Goal: Task Accomplishment & Management: Manage account settings

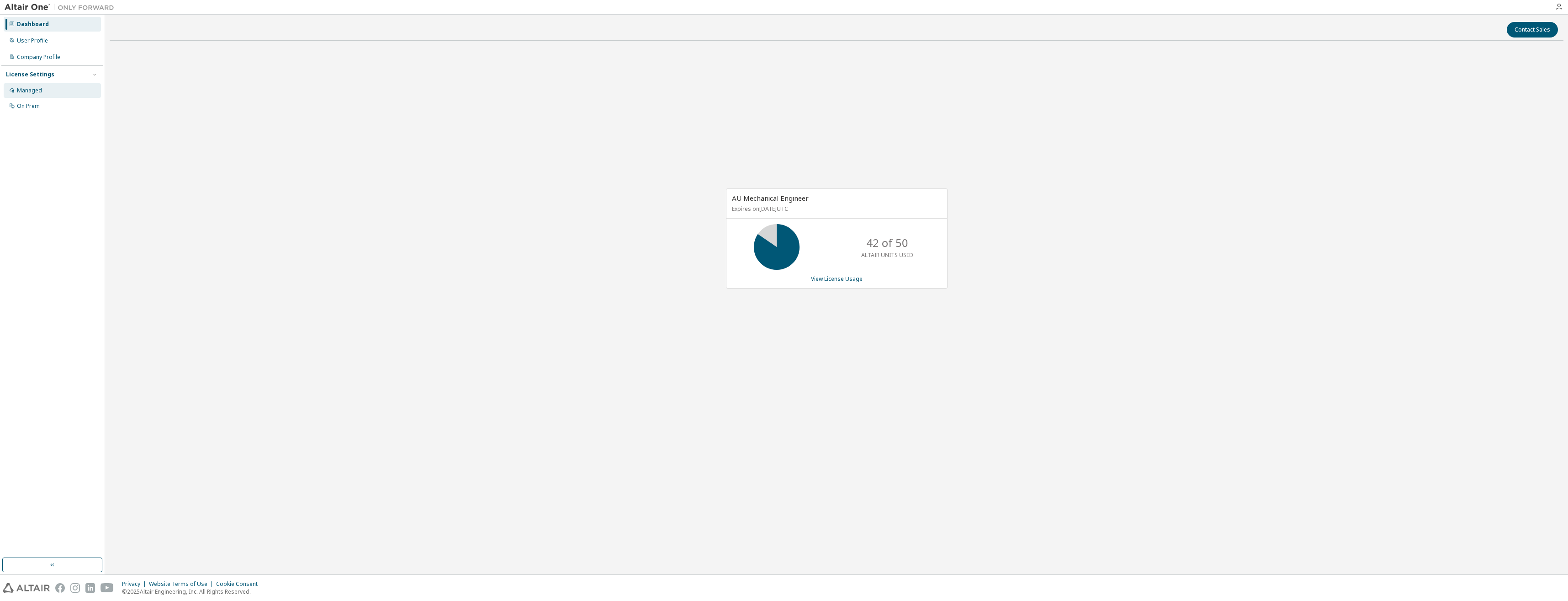
click at [38, 92] on div "Managed" at bounding box center [29, 91] width 26 height 7
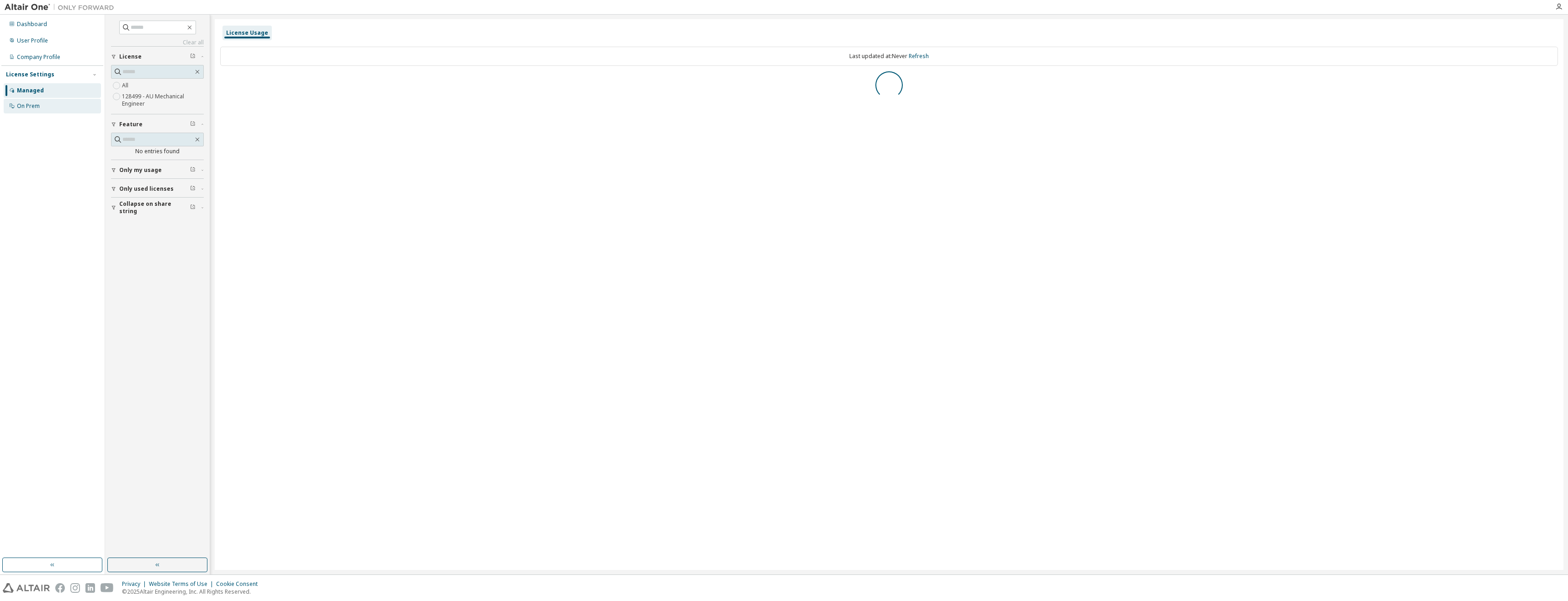
click at [40, 108] on div "On Prem" at bounding box center [52, 106] width 98 height 15
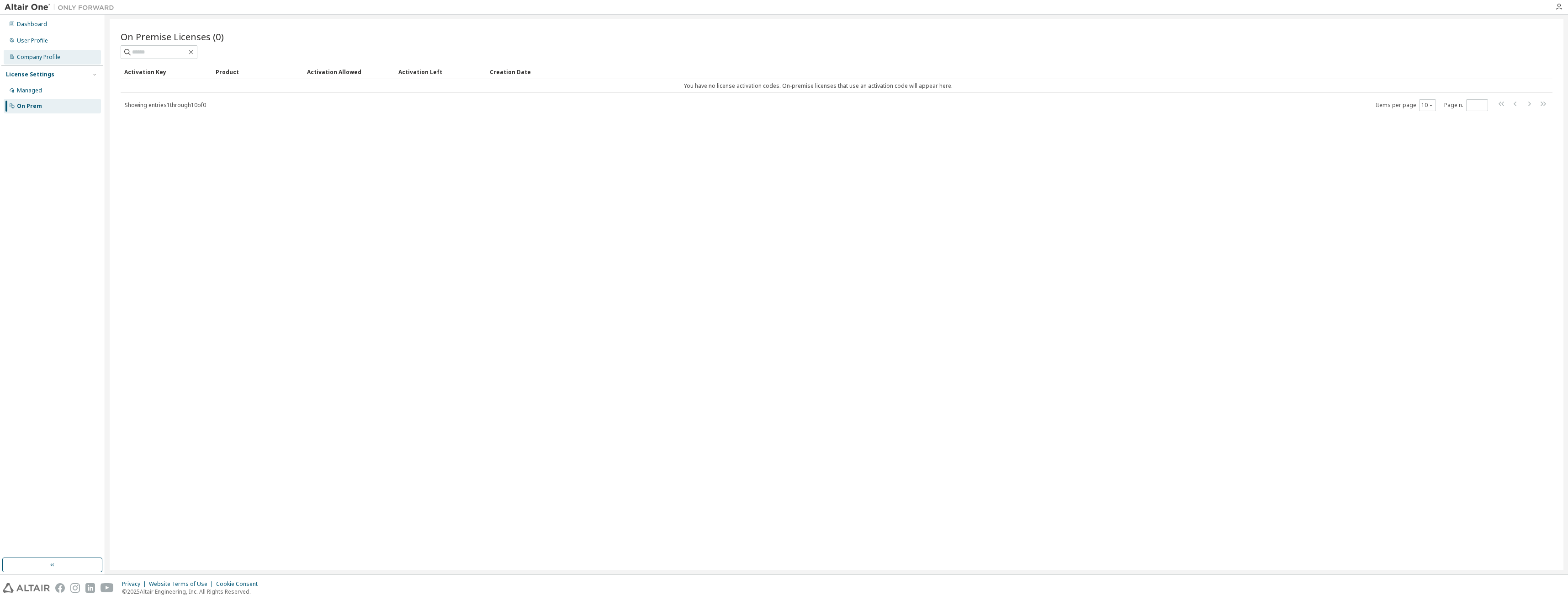
click at [43, 57] on div "Company Profile" at bounding box center [38, 57] width 43 height 7
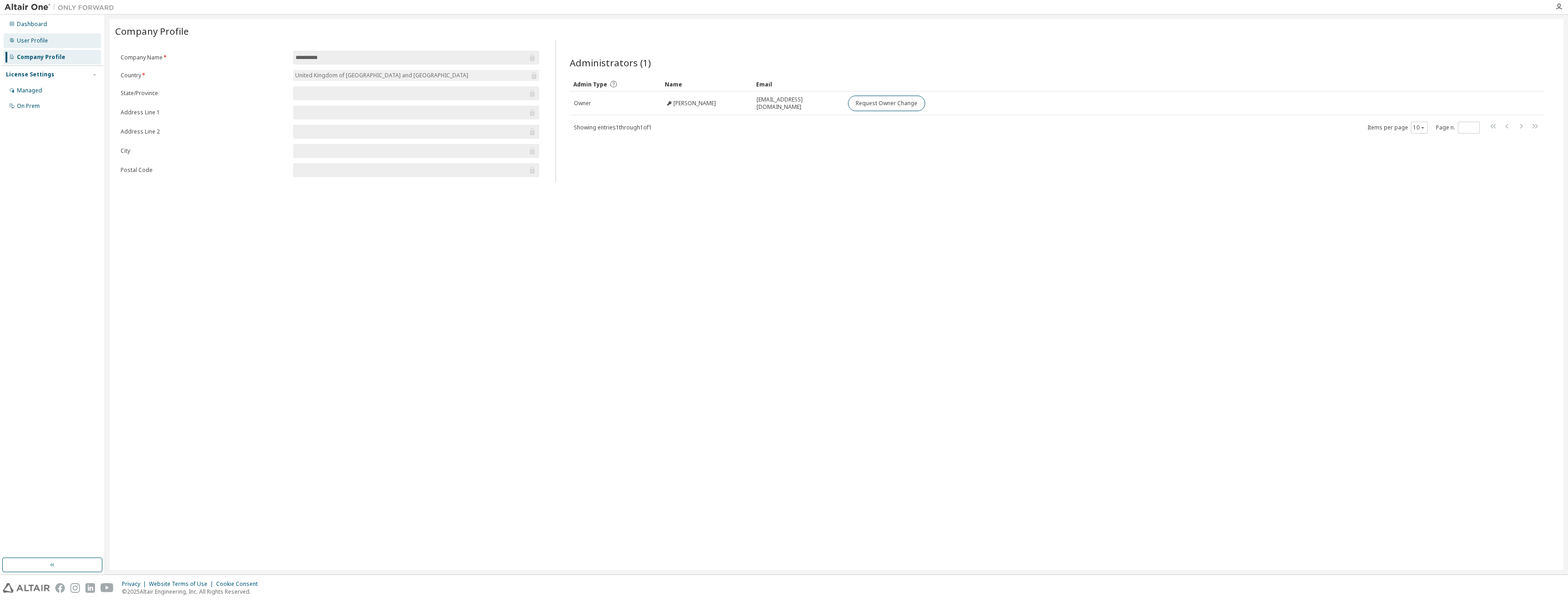
click at [47, 42] on div "User Profile" at bounding box center [32, 40] width 31 height 7
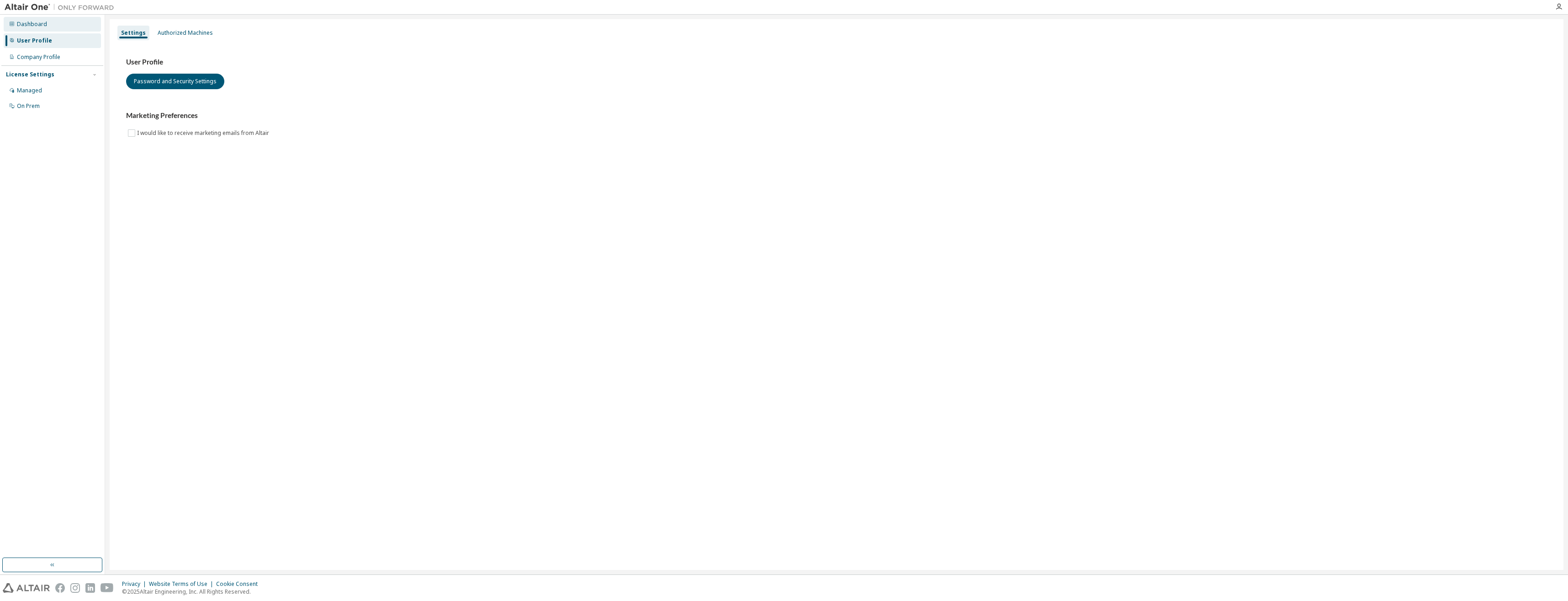
click at [48, 29] on div "Dashboard" at bounding box center [52, 24] width 98 height 15
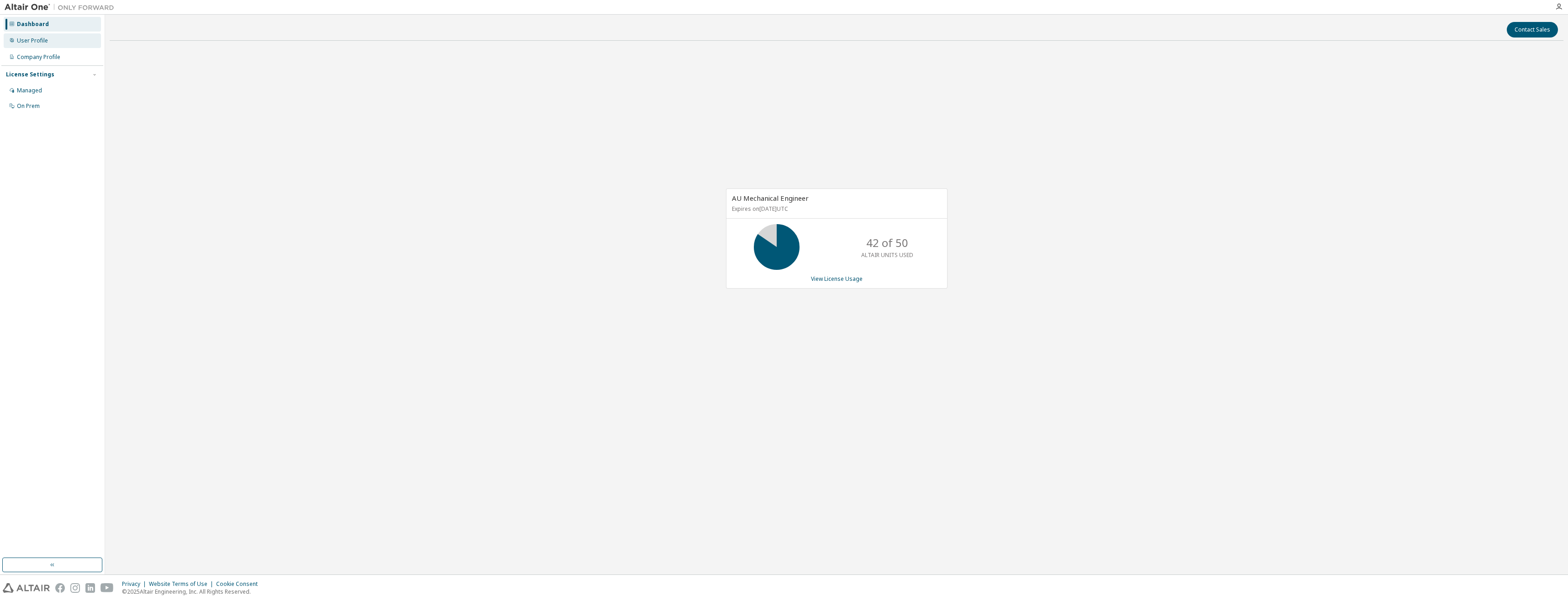
click at [47, 38] on div "User Profile" at bounding box center [52, 40] width 98 height 15
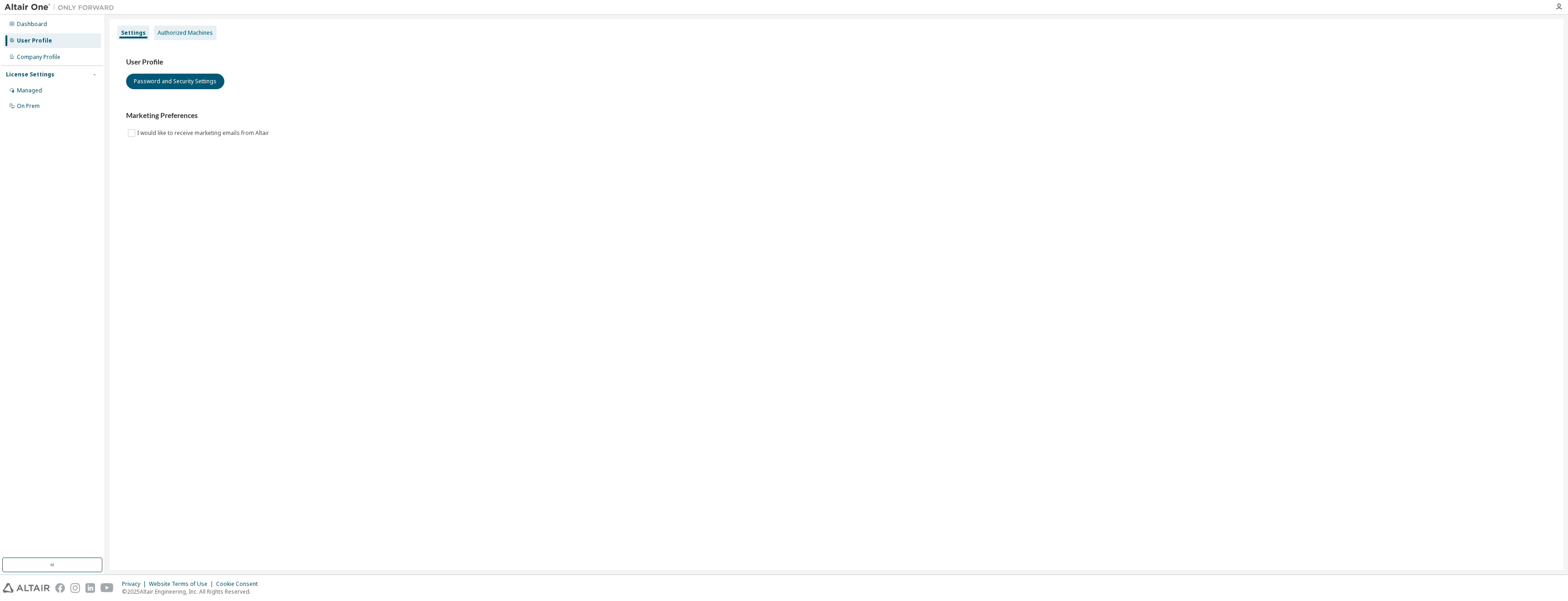
click at [183, 33] on div "Authorized Machines" at bounding box center [185, 33] width 55 height 7
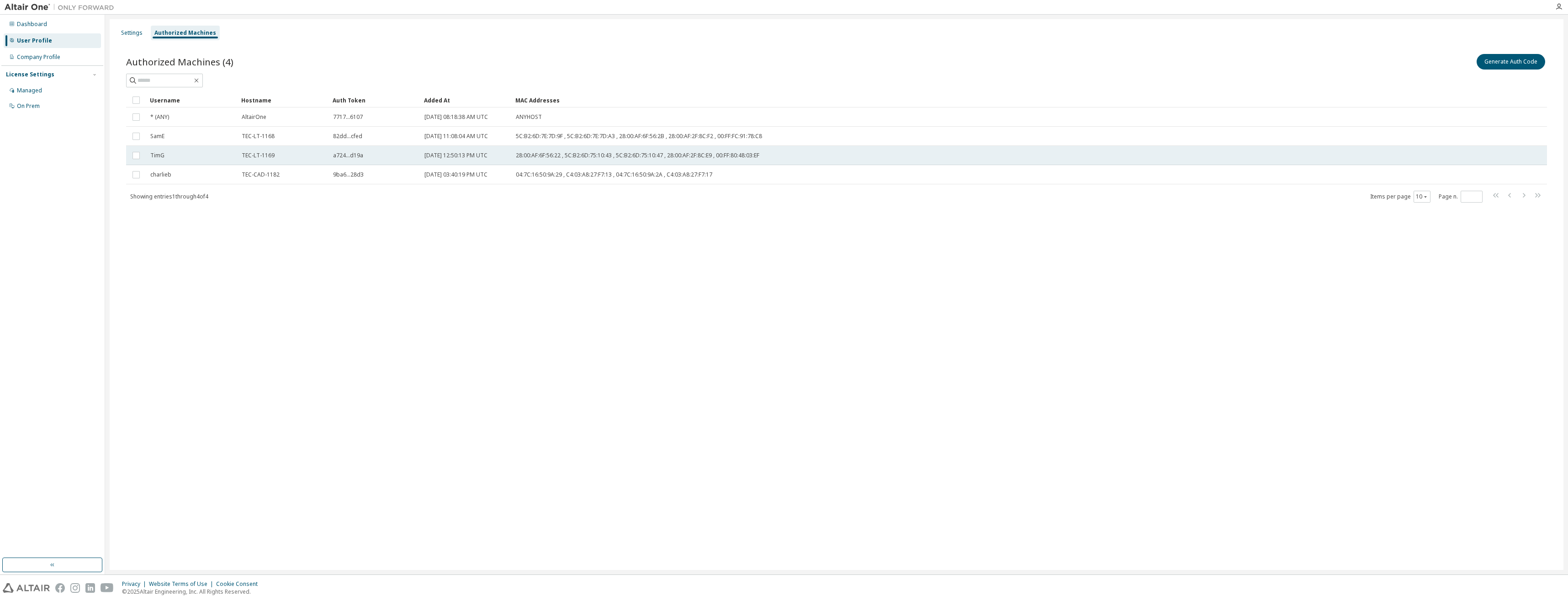
click at [183, 153] on div "TimG" at bounding box center [192, 155] width 84 height 7
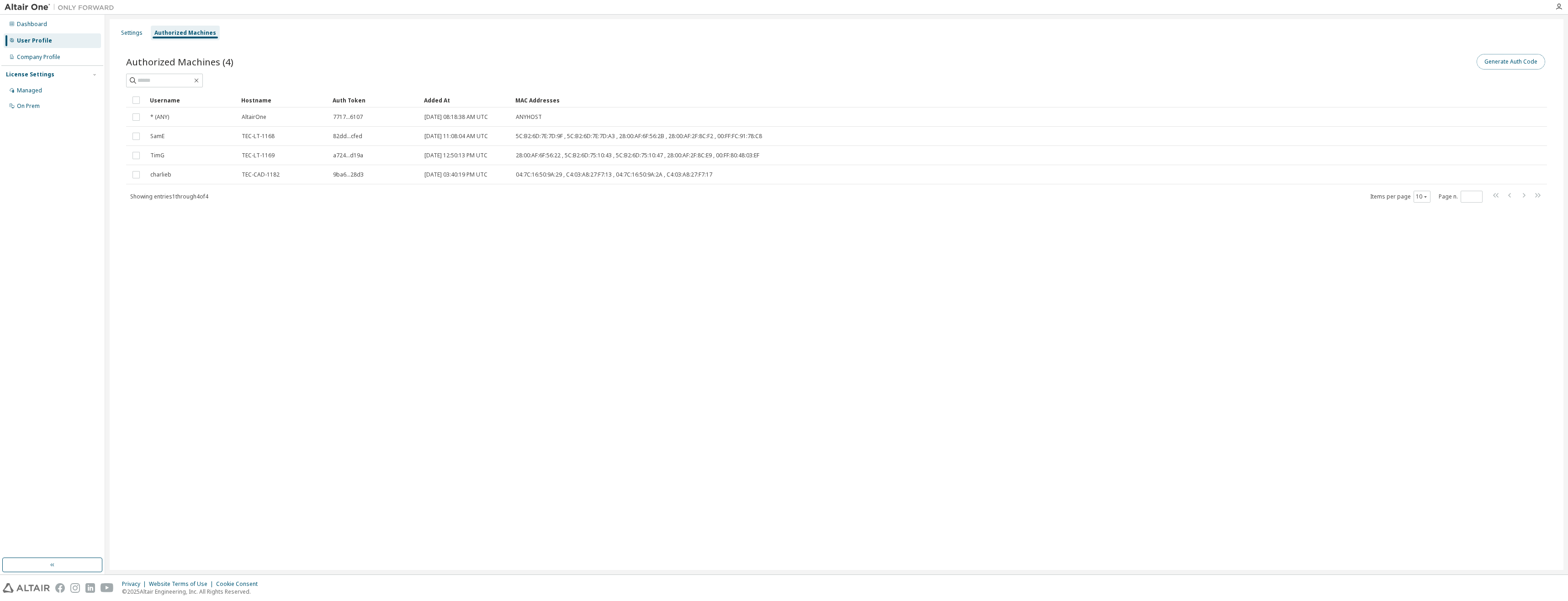
click at [1521, 62] on button "Generate Auth Code" at bounding box center [1511, 62] width 69 height 16
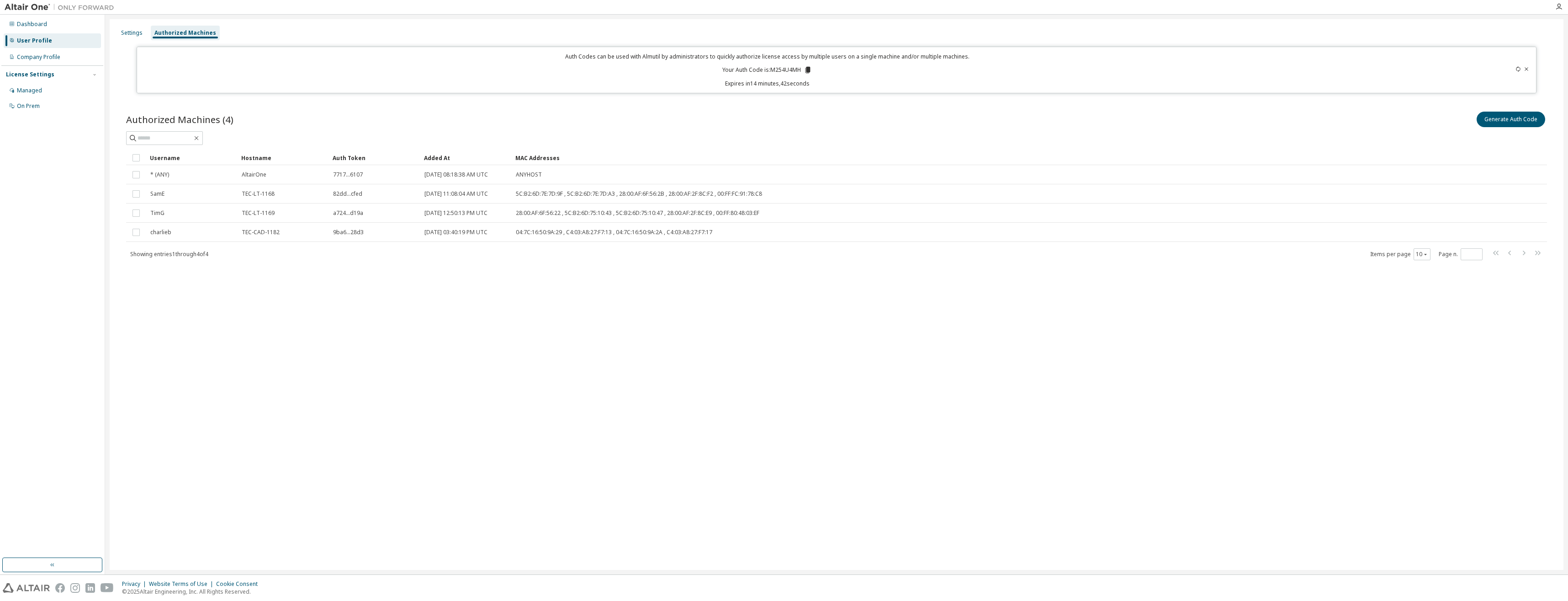
click at [1527, 68] on icon at bounding box center [1527, 69] width 5 height 5
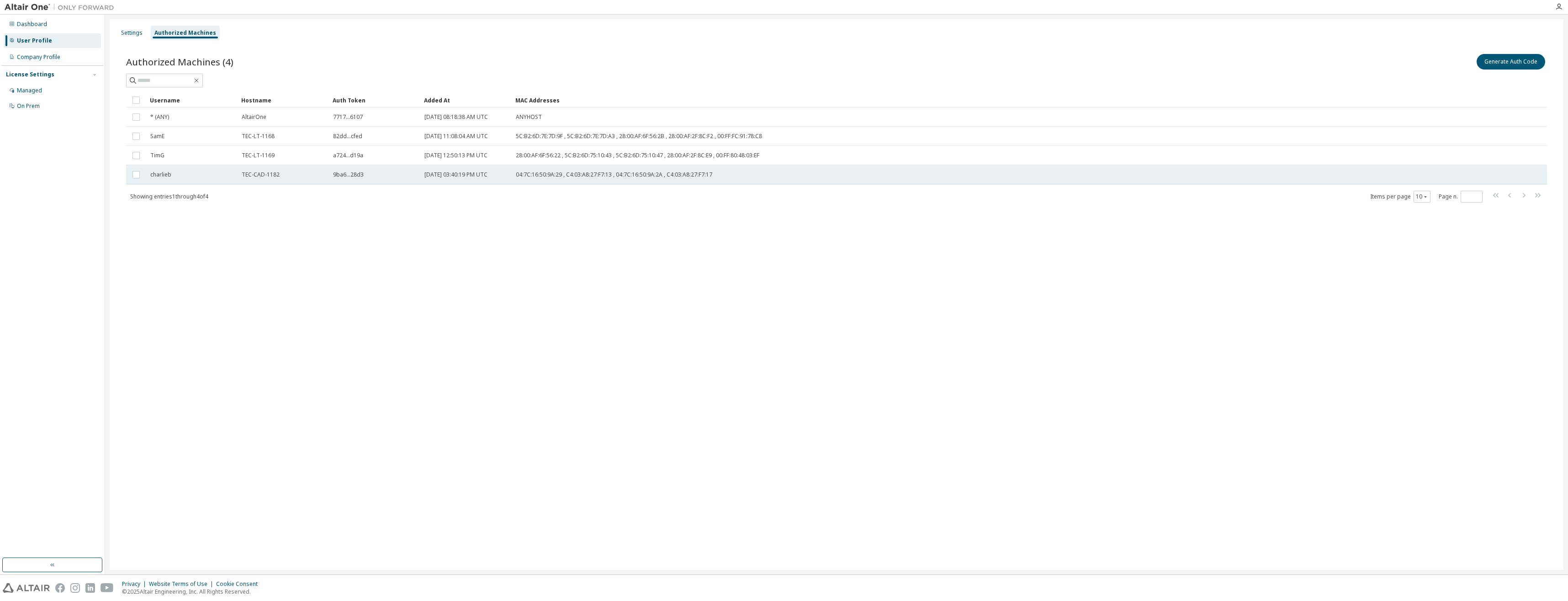
drag, startPoint x: 228, startPoint y: 175, endPoint x: 211, endPoint y: 177, distance: 17.1
click at [211, 177] on div "charlieb" at bounding box center [192, 174] width 84 height 7
click at [447, 294] on div "Settings Authorized Machines Authorized Machines (4) Generate Auth Code Delete …" at bounding box center [836, 295] width 1454 height 551
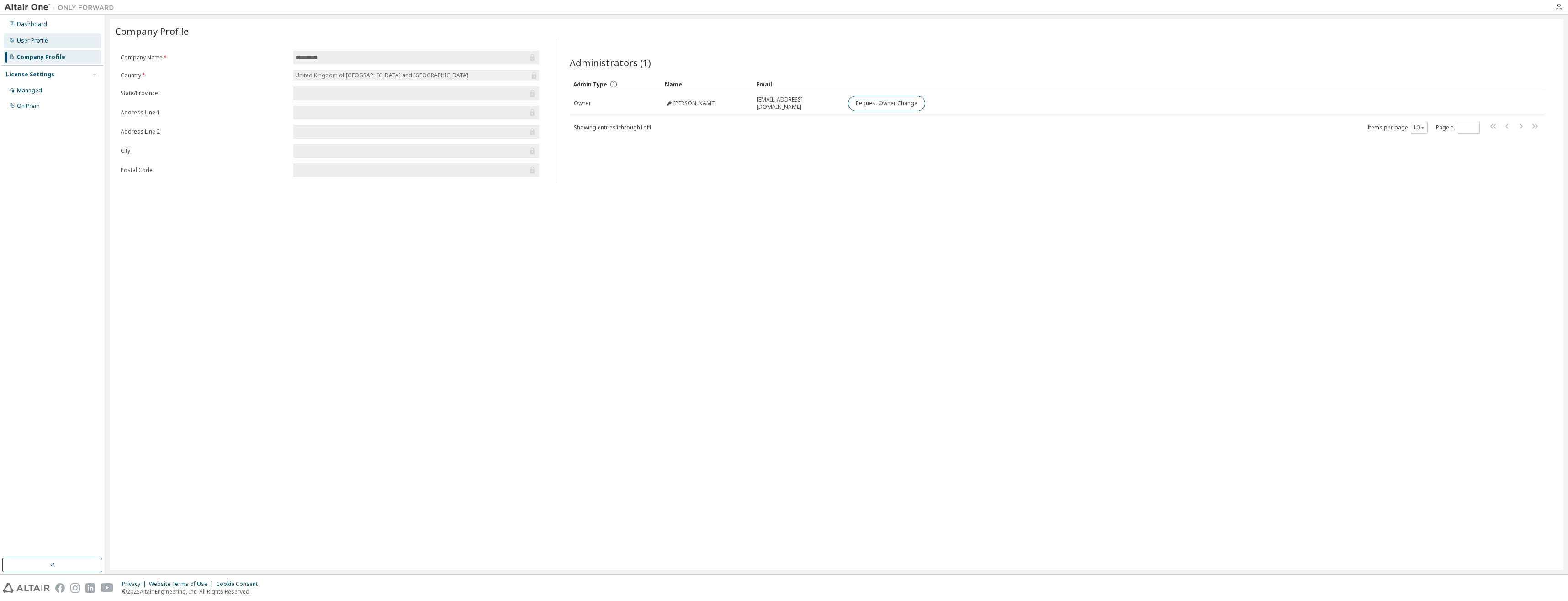
click at [47, 41] on div "User Profile" at bounding box center [32, 40] width 31 height 7
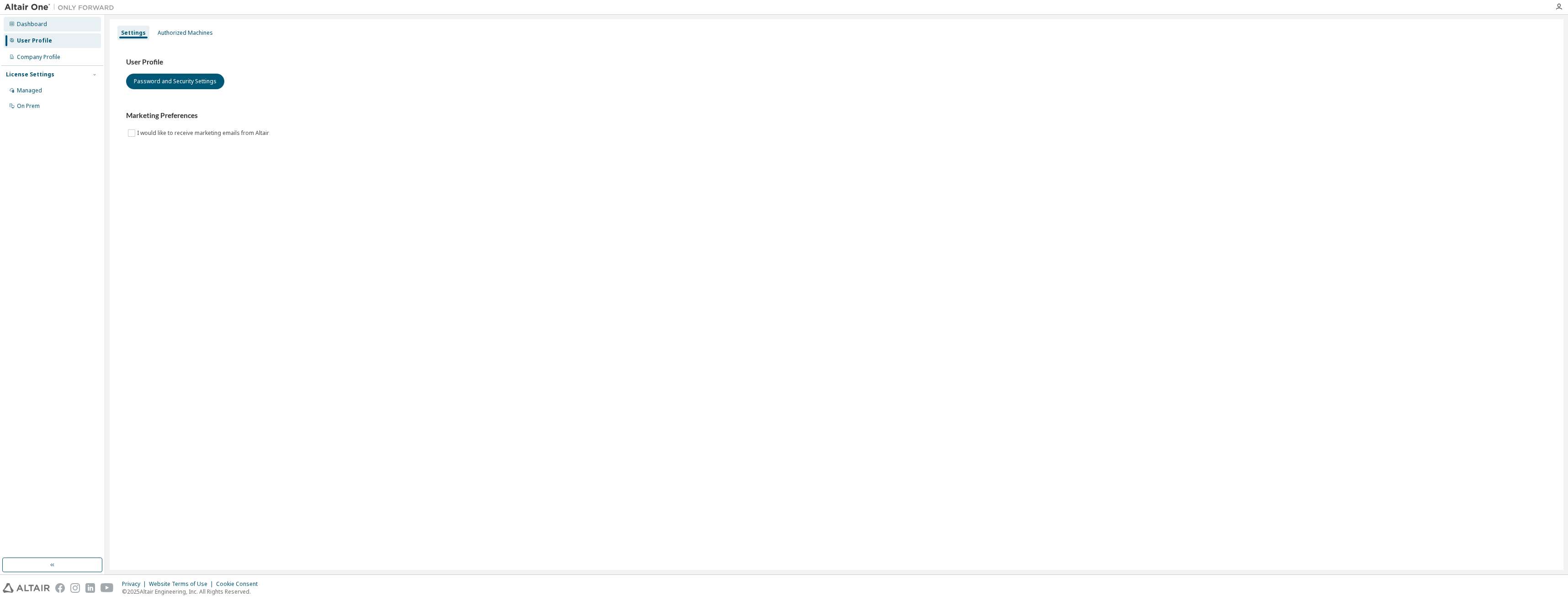
click at [53, 26] on div "Dashboard" at bounding box center [52, 24] width 98 height 15
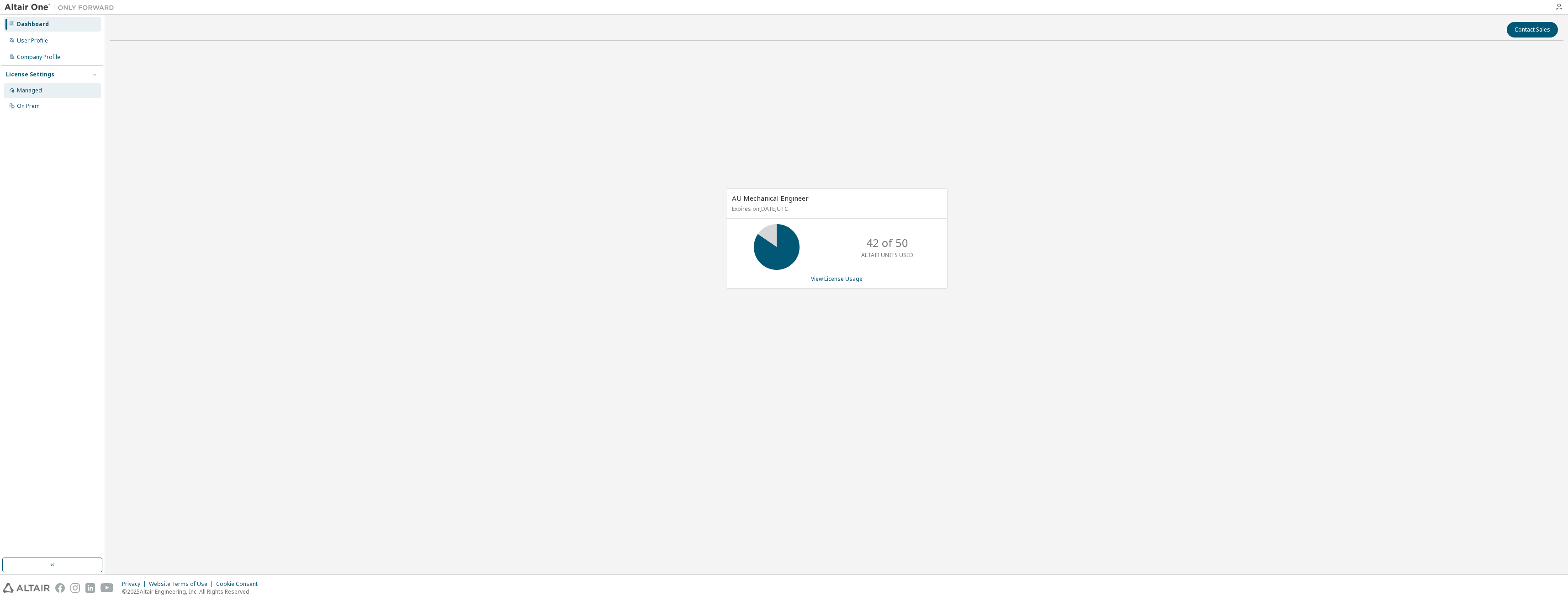
click at [42, 94] on div "Managed" at bounding box center [52, 91] width 98 height 15
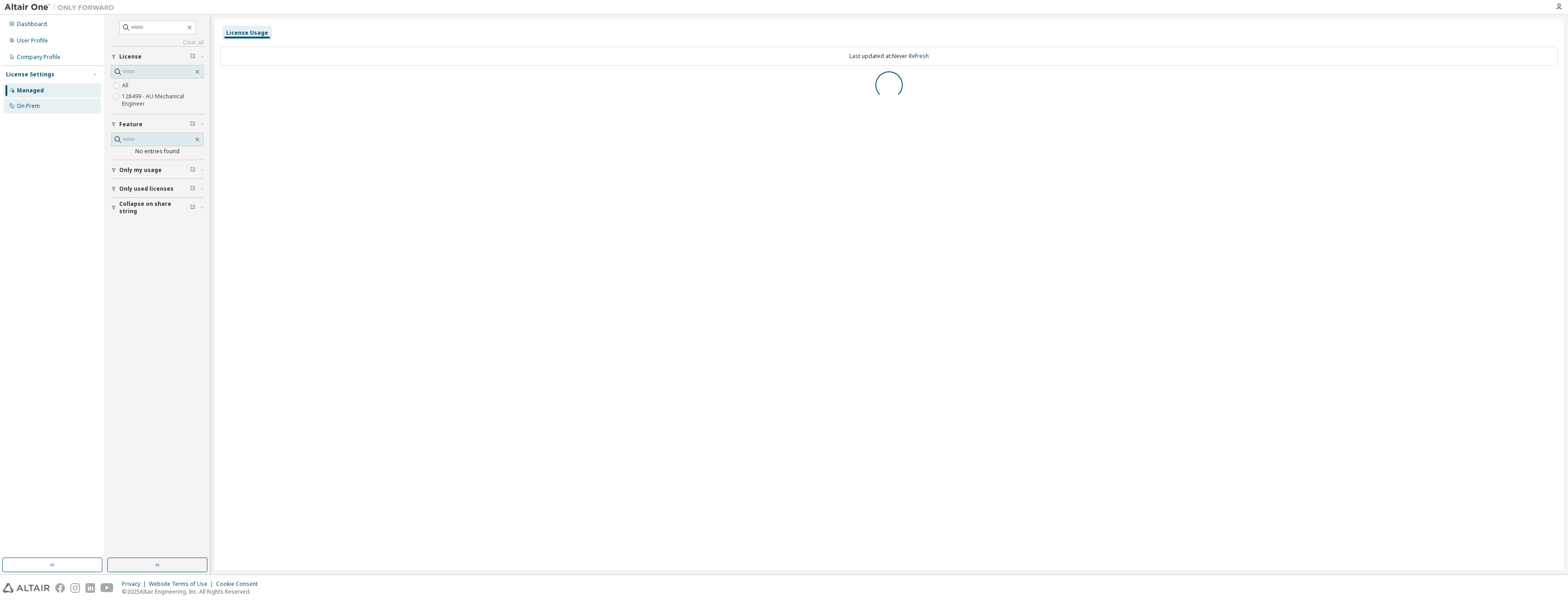
click at [38, 106] on div "On Prem" at bounding box center [28, 106] width 23 height 7
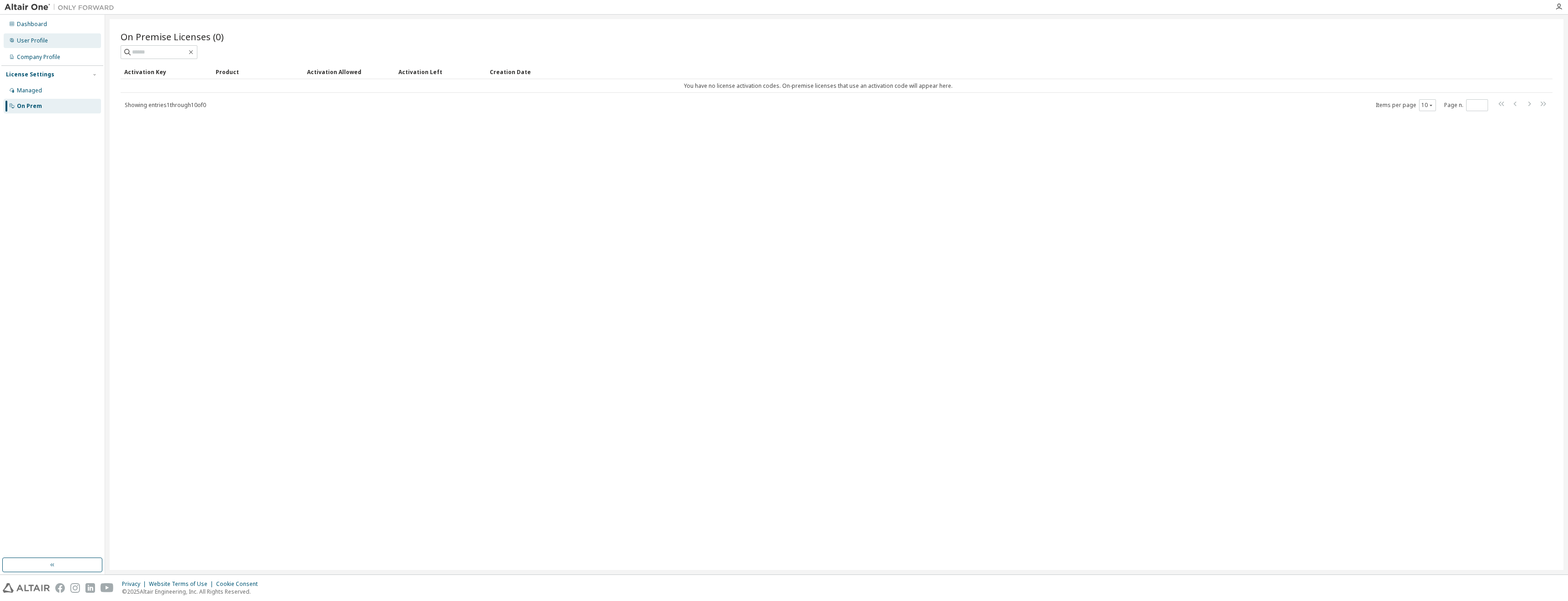
click at [55, 43] on div "User Profile" at bounding box center [52, 40] width 98 height 15
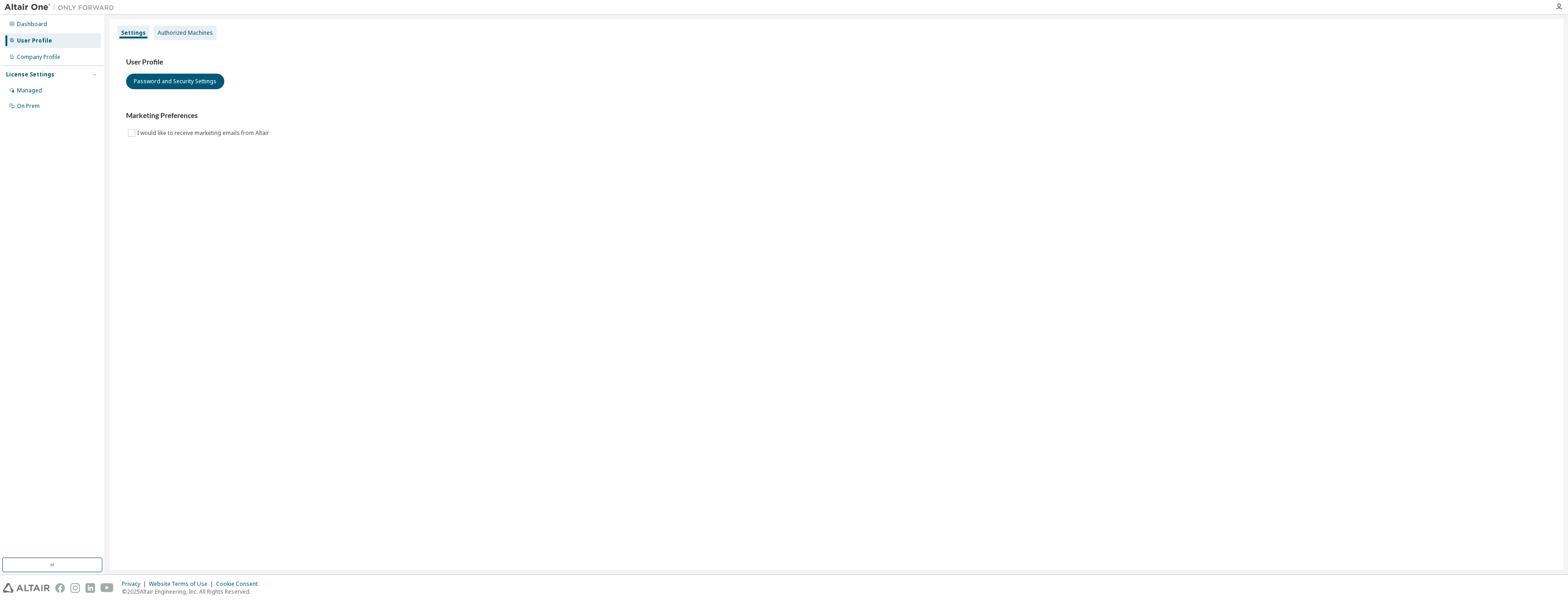
click at [186, 37] on div "Authorized Machines" at bounding box center [185, 33] width 62 height 15
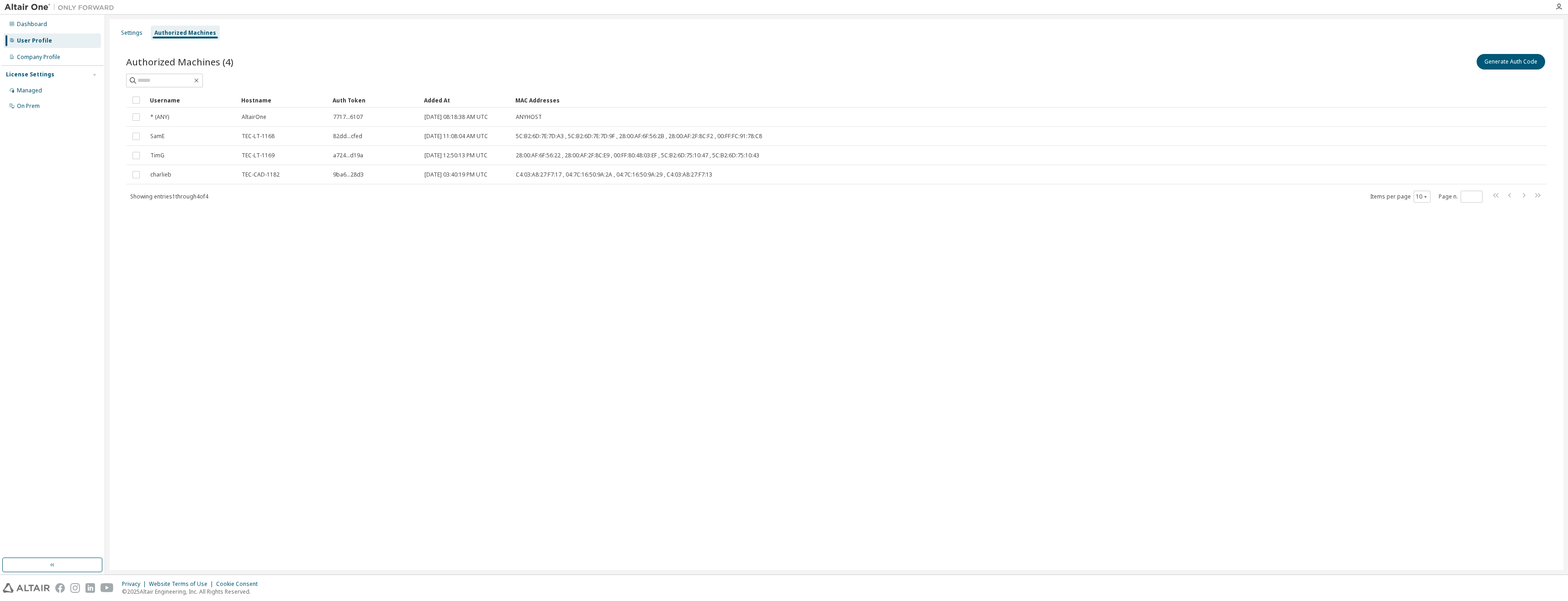
click at [1557, 3] on div at bounding box center [1558, 7] width 18 height 14
click at [1558, 8] on icon "button" at bounding box center [1558, 7] width 7 height 7
click at [1360, 33] on div "Settings Authorized Machines" at bounding box center [836, 33] width 1443 height 17
click at [1555, 23] on span "button" at bounding box center [1556, 27] width 9 height 15
click at [1518, 62] on button "Generate Auth Code" at bounding box center [1511, 62] width 69 height 16
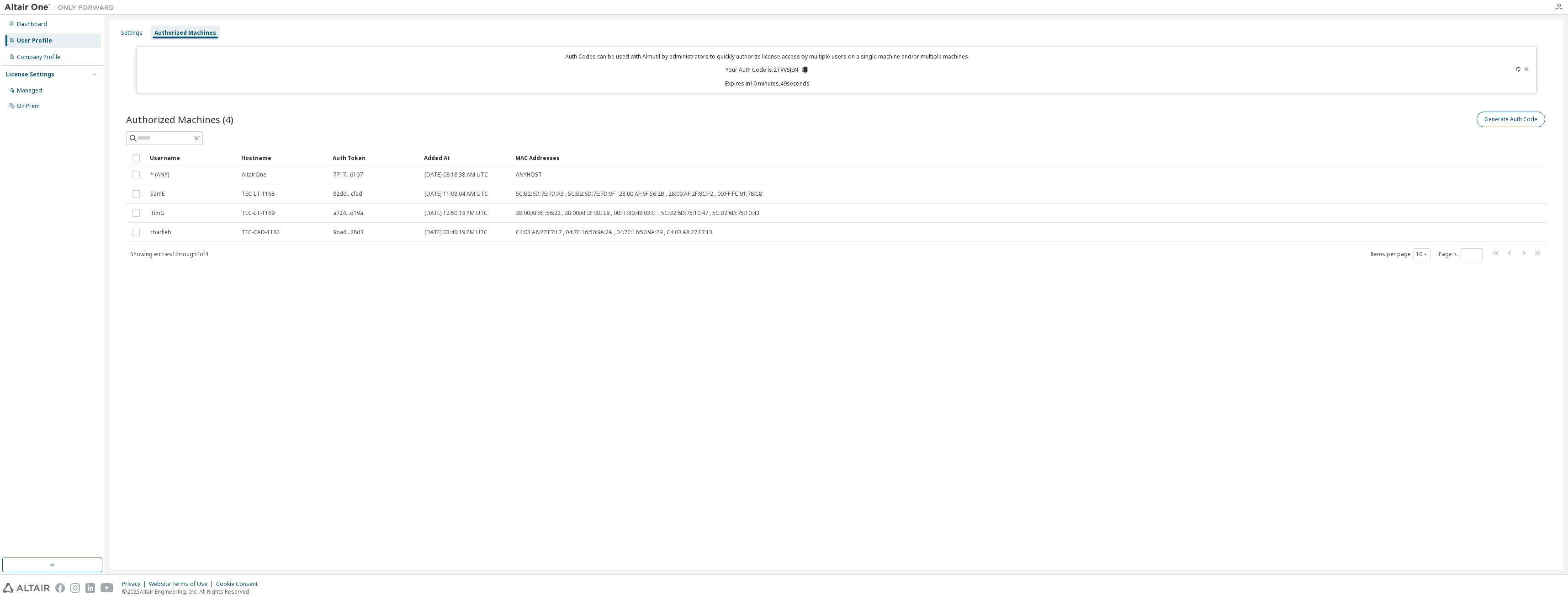
click at [1528, 68] on icon at bounding box center [1527, 69] width 5 height 5
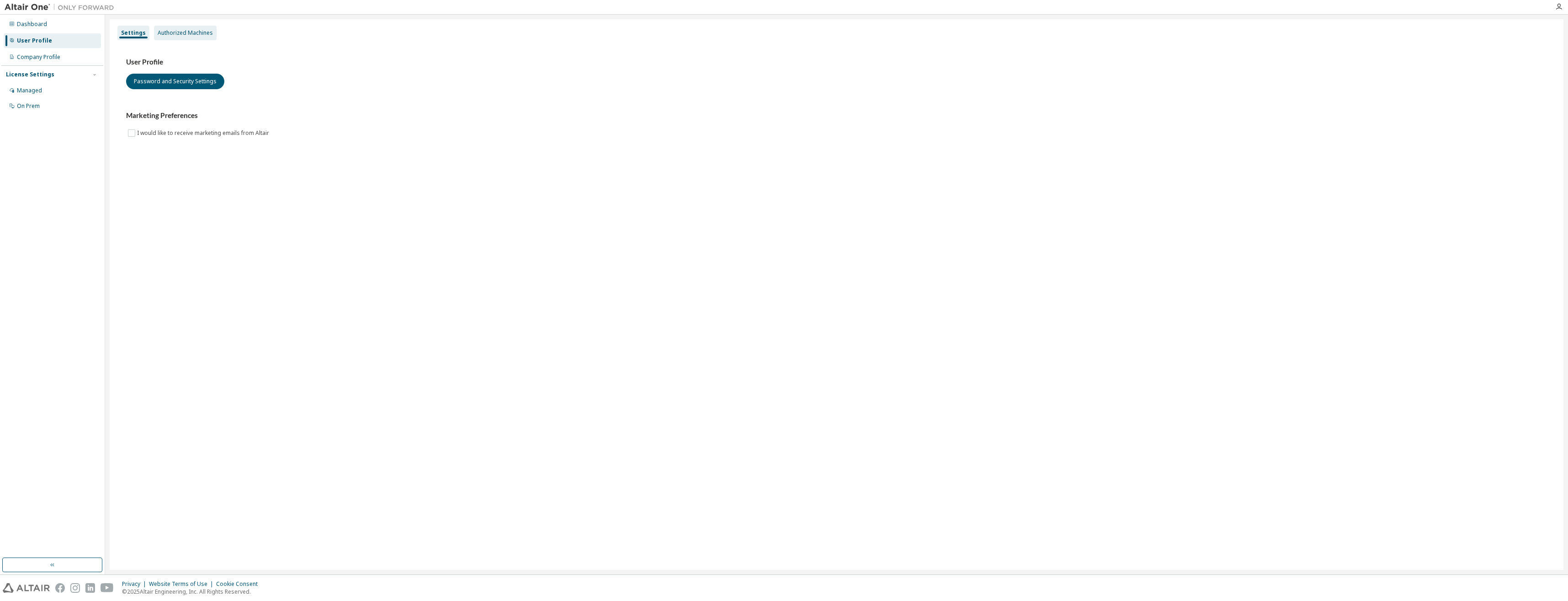
click at [174, 32] on div "Authorized Machines" at bounding box center [185, 33] width 55 height 7
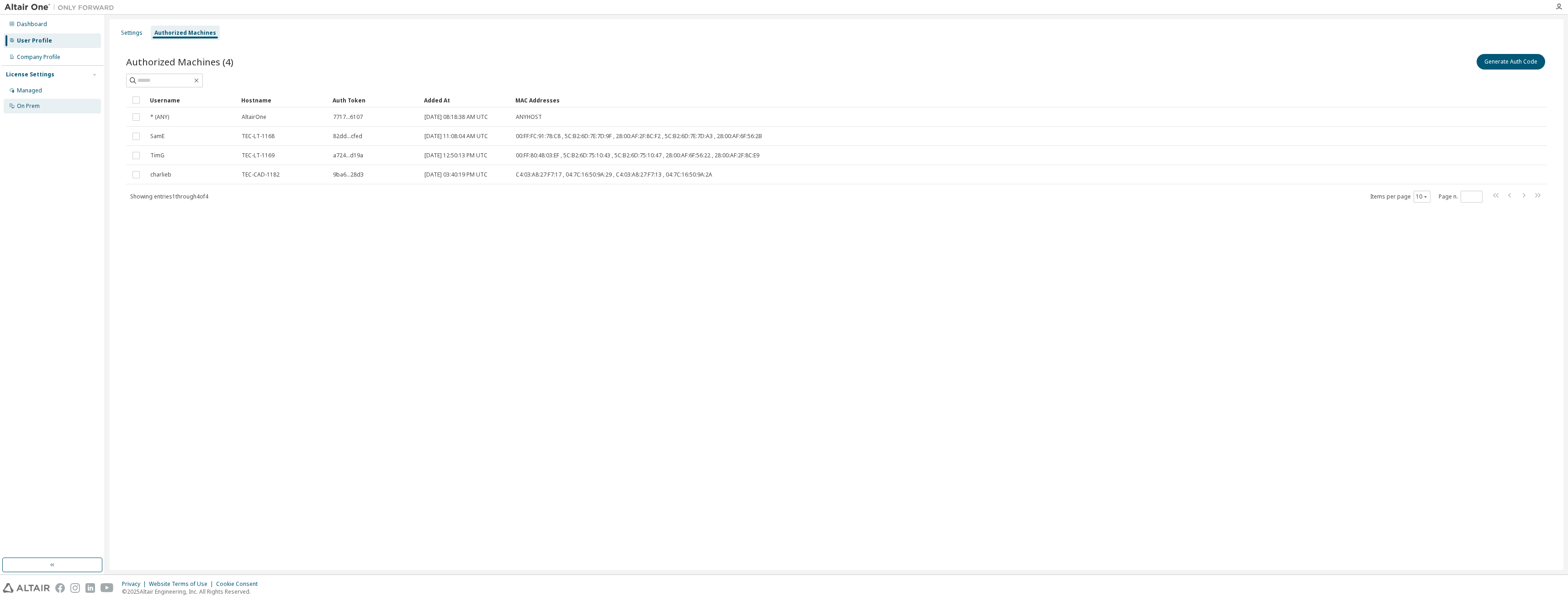
click at [45, 104] on div "On Prem" at bounding box center [52, 106] width 98 height 15
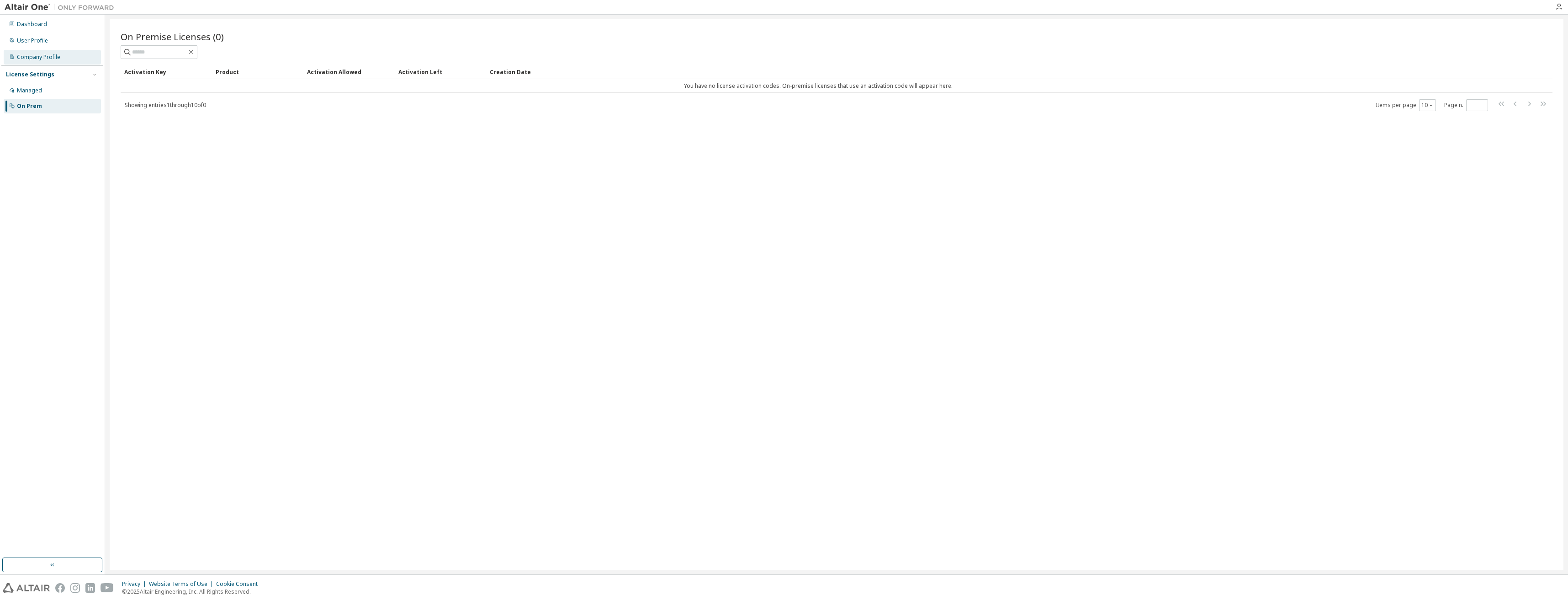
click at [53, 55] on div "Company Profile" at bounding box center [38, 57] width 43 height 7
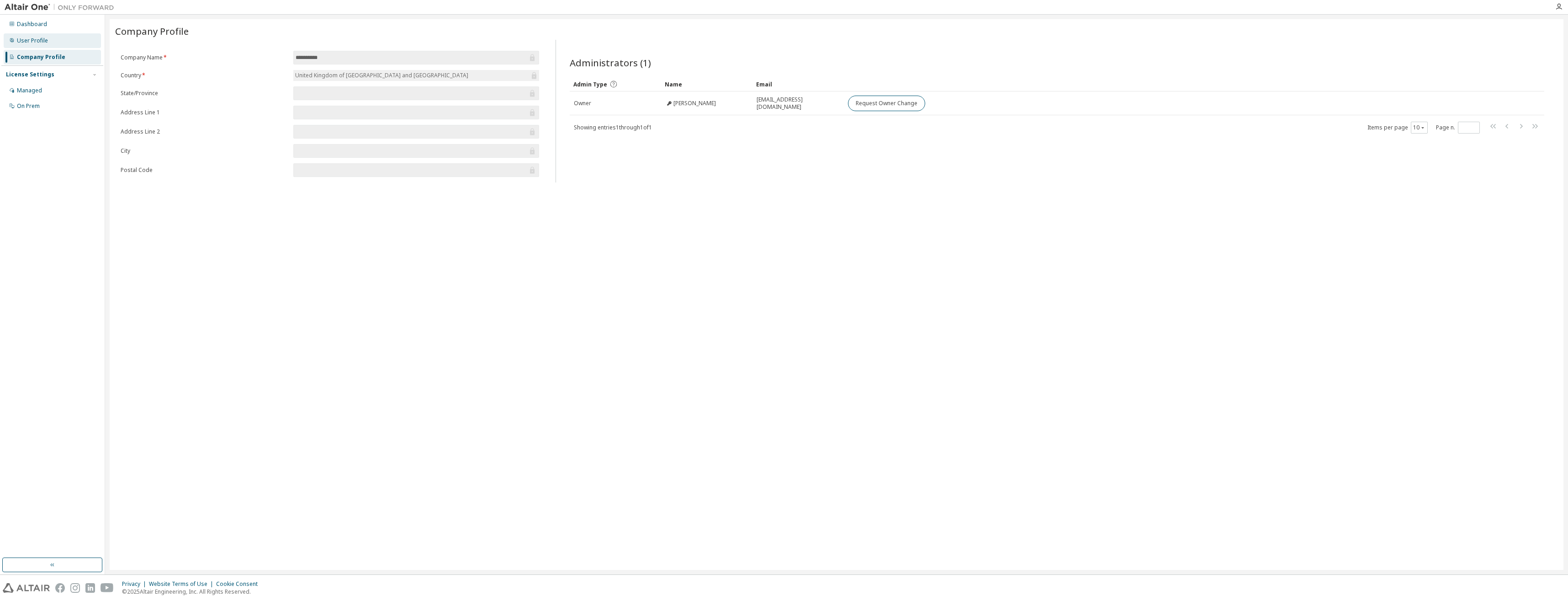
click at [53, 38] on div "User Profile" at bounding box center [52, 40] width 98 height 15
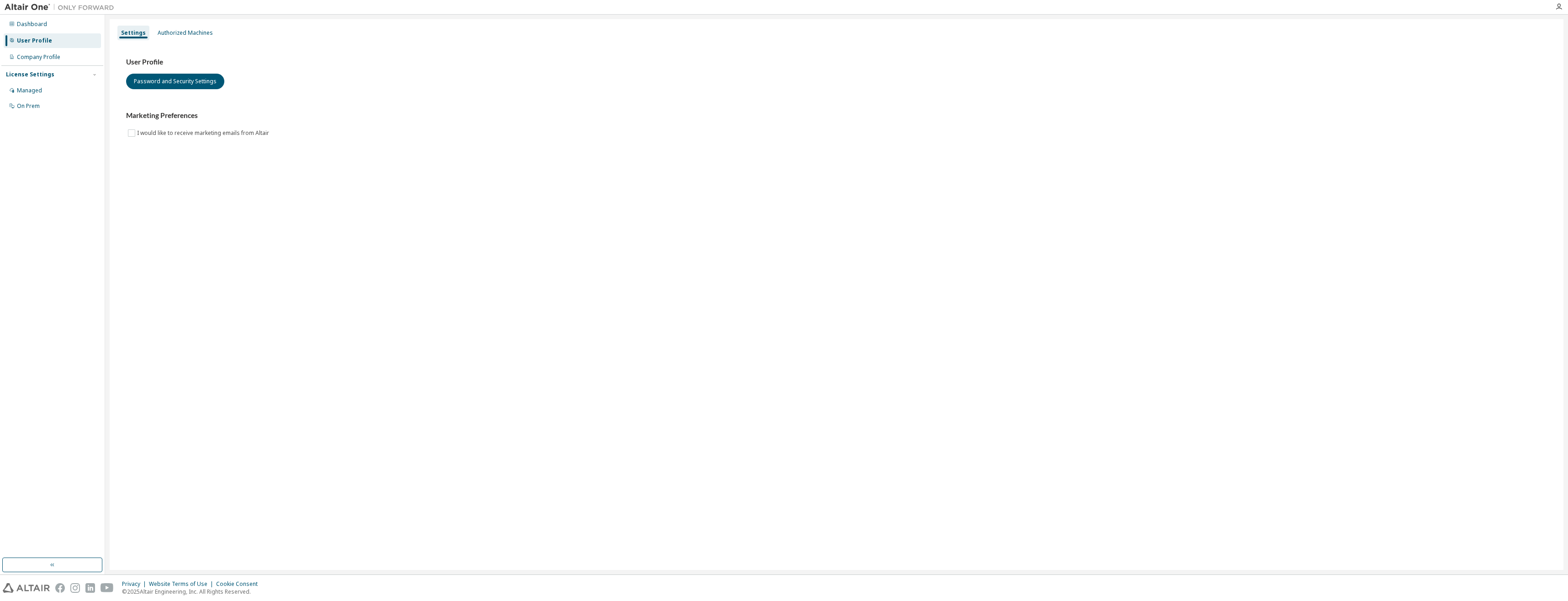
click at [171, 25] on div "Settings Authorized Machines User Profile Password and Security Settings Market…" at bounding box center [836, 295] width 1454 height 551
click at [177, 29] on div "Authorized Machines" at bounding box center [185, 33] width 55 height 7
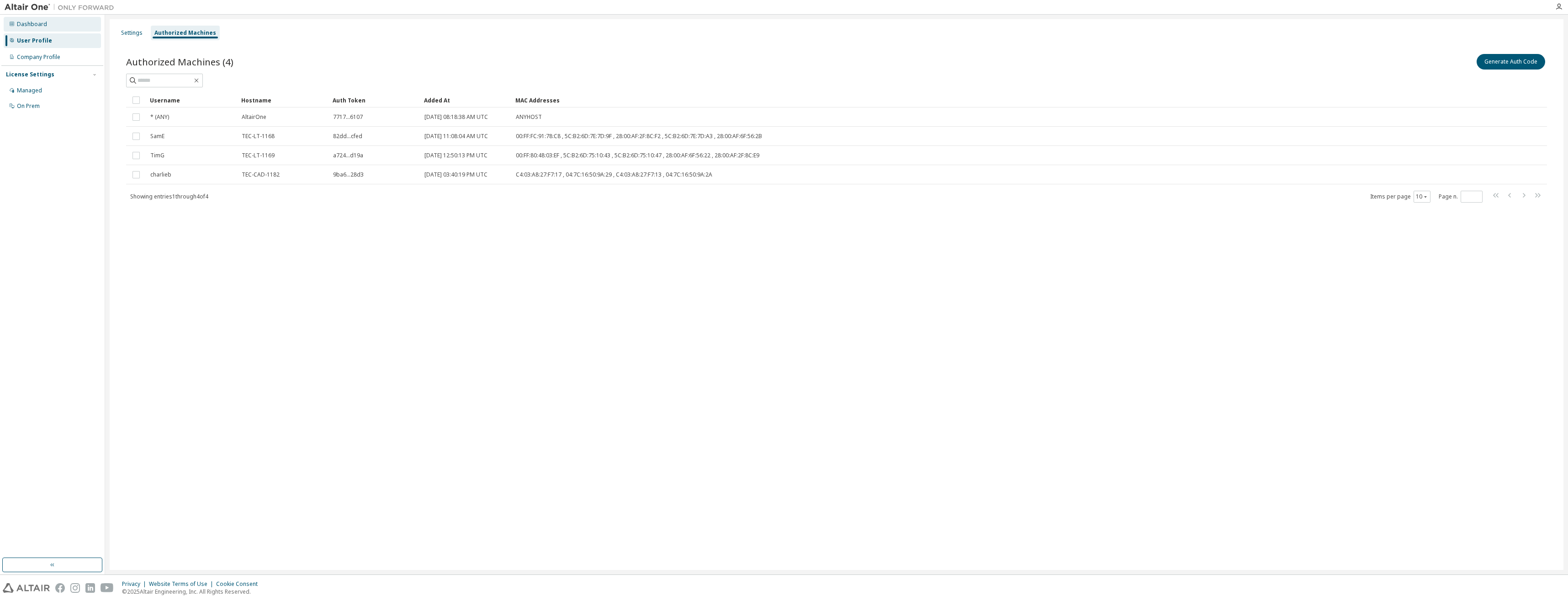
click at [23, 18] on div "Dashboard" at bounding box center [52, 24] width 98 height 15
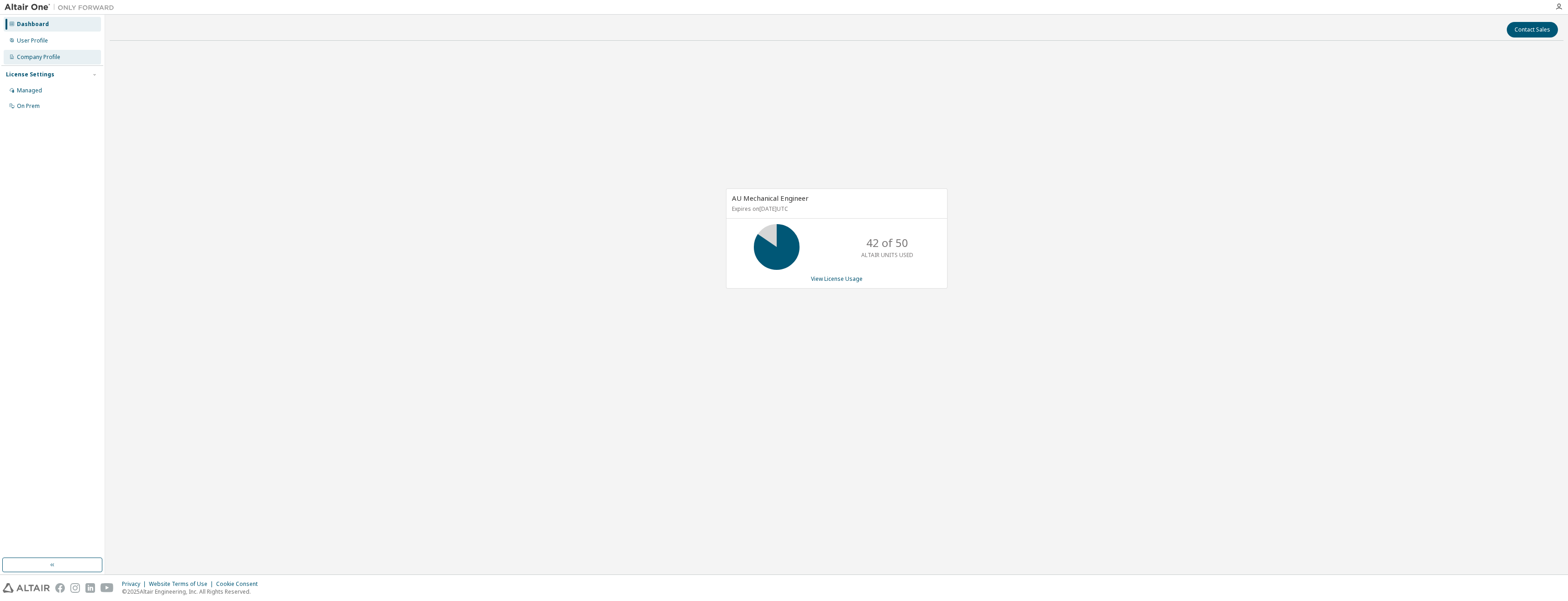
click at [28, 56] on div "Company Profile" at bounding box center [38, 57] width 43 height 7
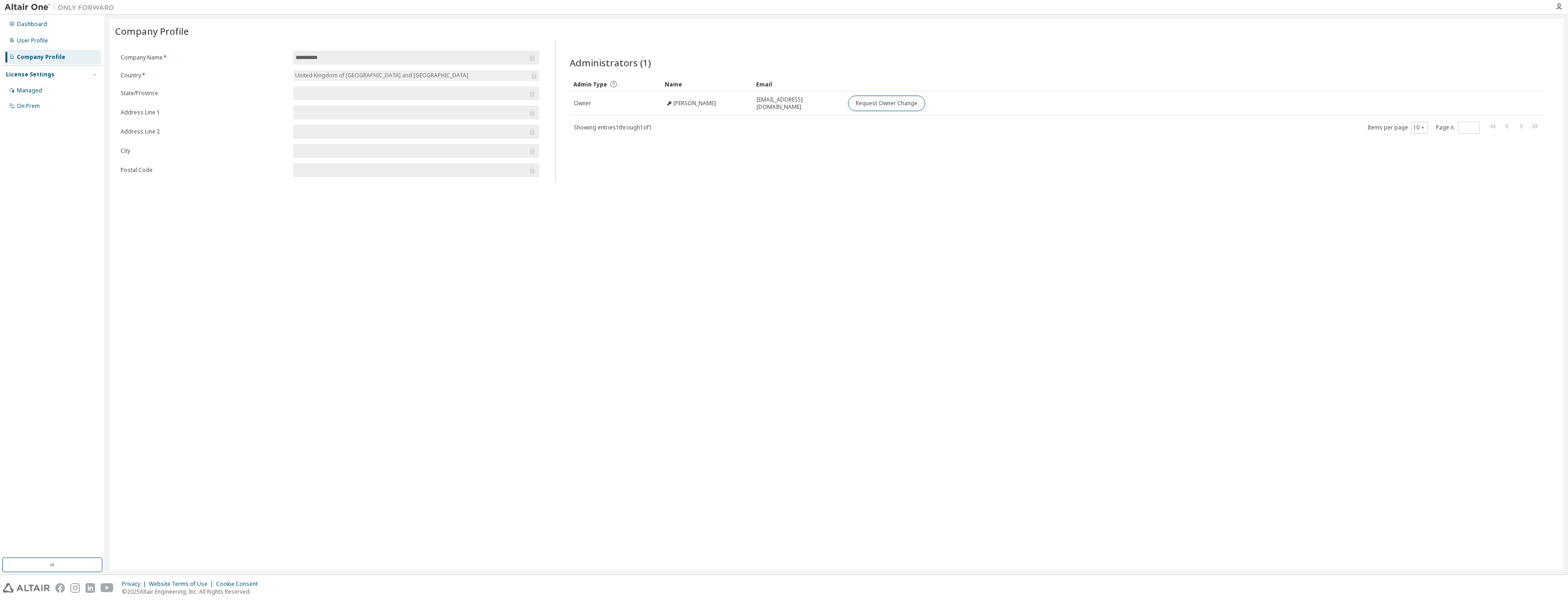
click at [950, 214] on div "**********" at bounding box center [836, 295] width 1454 height 551
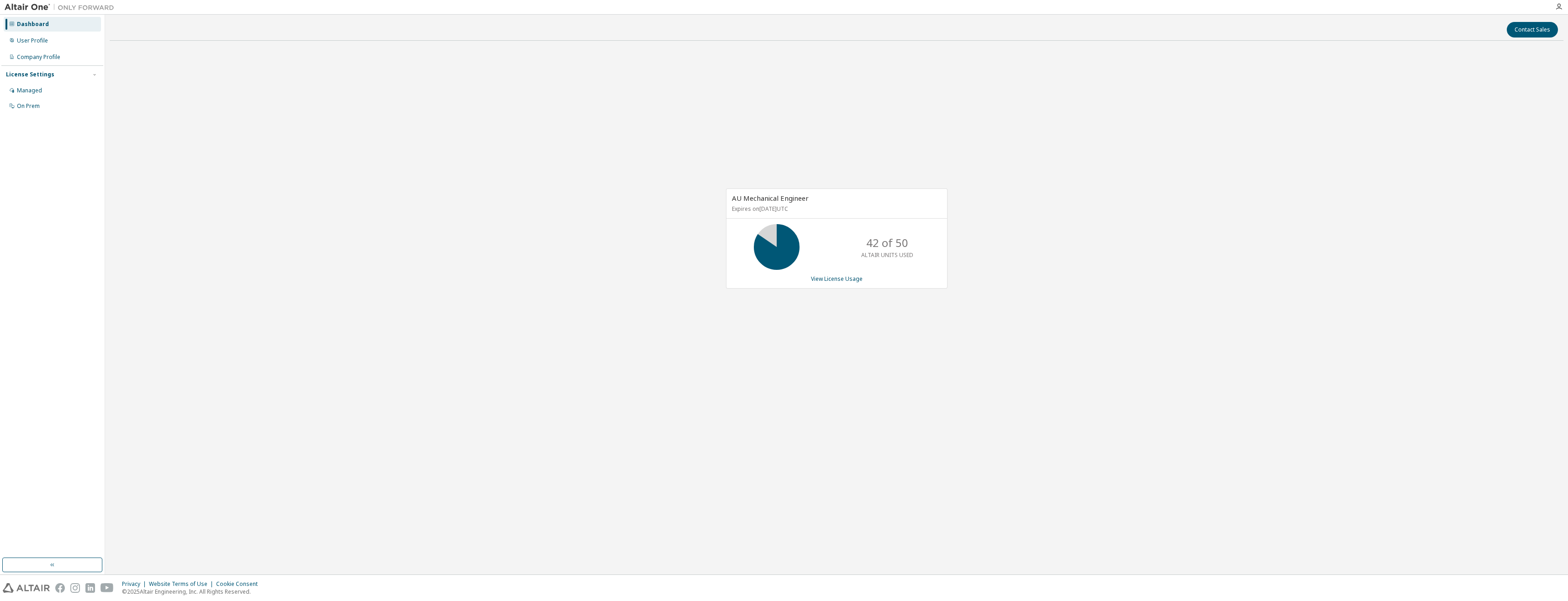
click at [1559, 2] on div at bounding box center [1558, 7] width 18 height 14
click at [1558, 7] on icon "button" at bounding box center [1558, 7] width 7 height 7
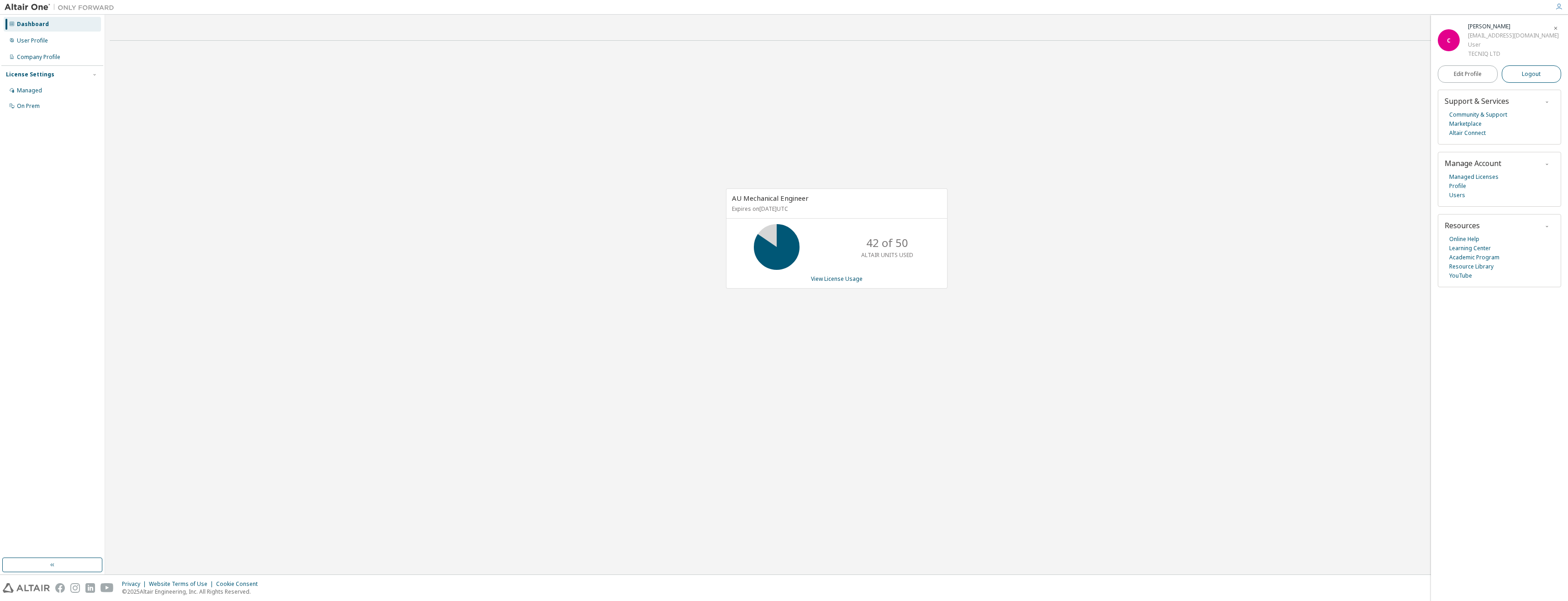
click at [1516, 75] on button "Logout" at bounding box center [1532, 74] width 60 height 18
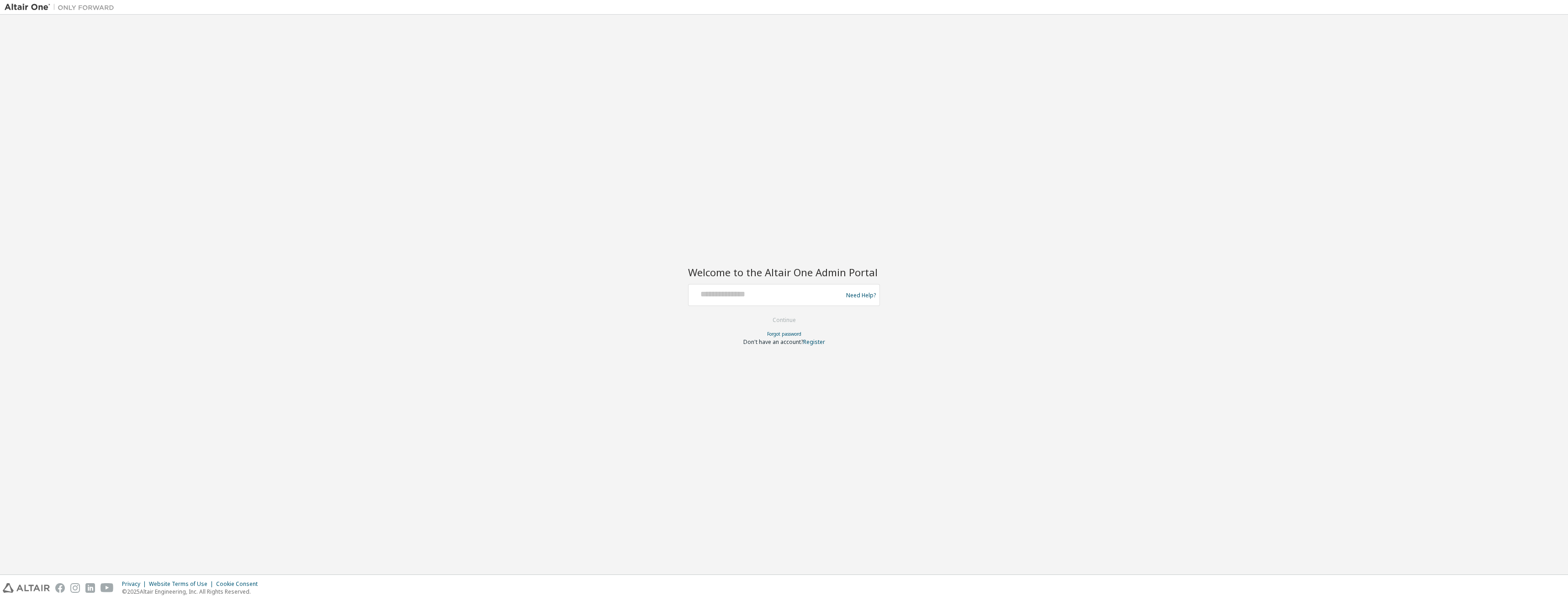
click at [747, 300] on div at bounding box center [767, 295] width 150 height 18
